Goal: Task Accomplishment & Management: Manage account settings

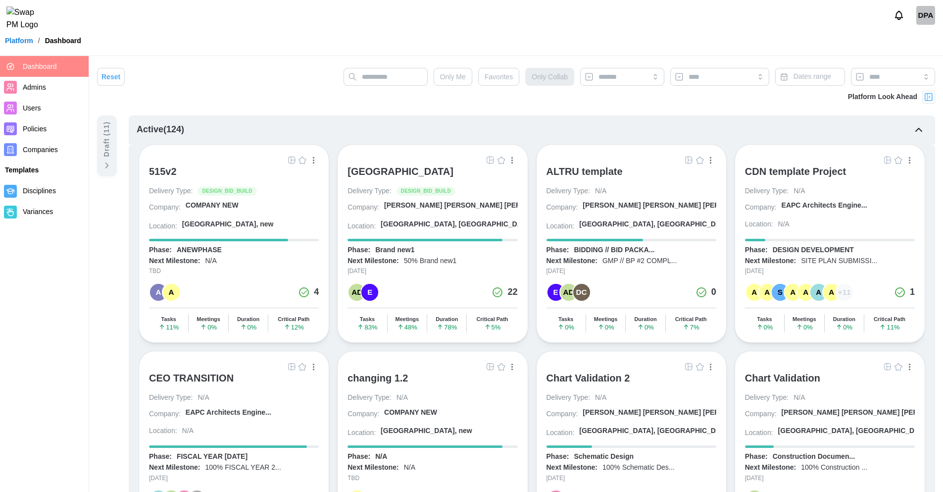
click at [55, 92] on span "Admins" at bounding box center [54, 87] width 62 height 12
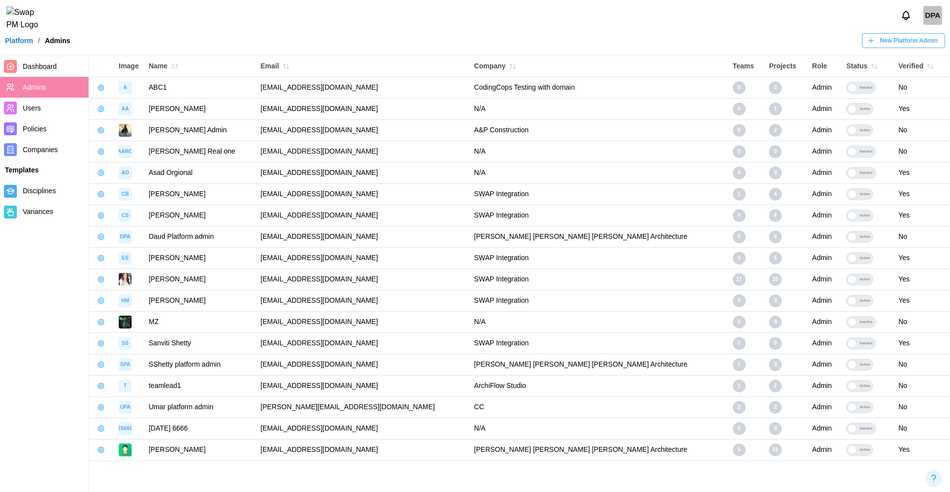
click at [175, 69] on icon "button" at bounding box center [175, 66] width 8 height 8
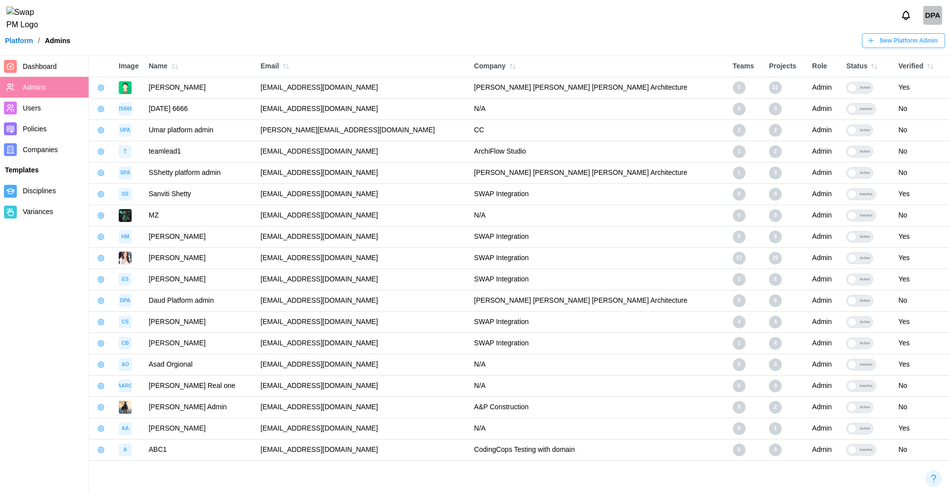
click at [648, 57] on th "Company" at bounding box center [598, 66] width 259 height 21
